Goal: Submit feedback/report problem

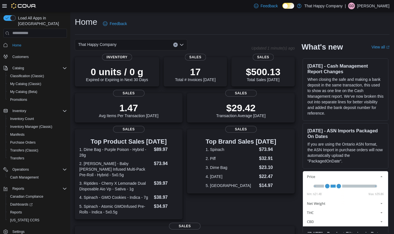
click at [164, 19] on div "Home Feedback" at bounding box center [232, 23] width 314 height 15
